Goal: Navigation & Orientation: Go to known website

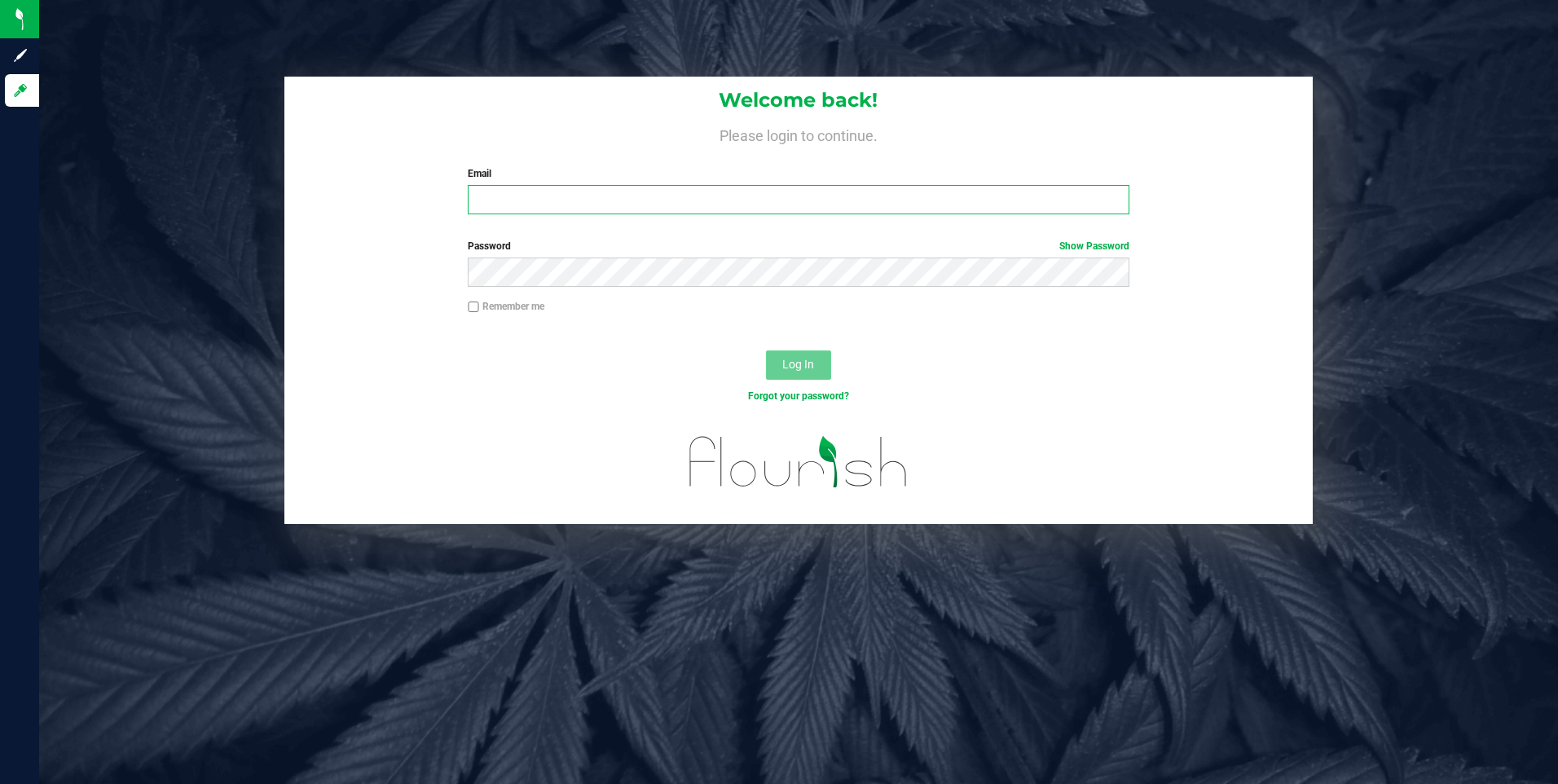
type input "[EMAIL_ADDRESS][DOMAIN_NAME]"
click at [804, 364] on span "Log In" at bounding box center [798, 364] width 32 height 13
